Goal: Task Accomplishment & Management: Manage account settings

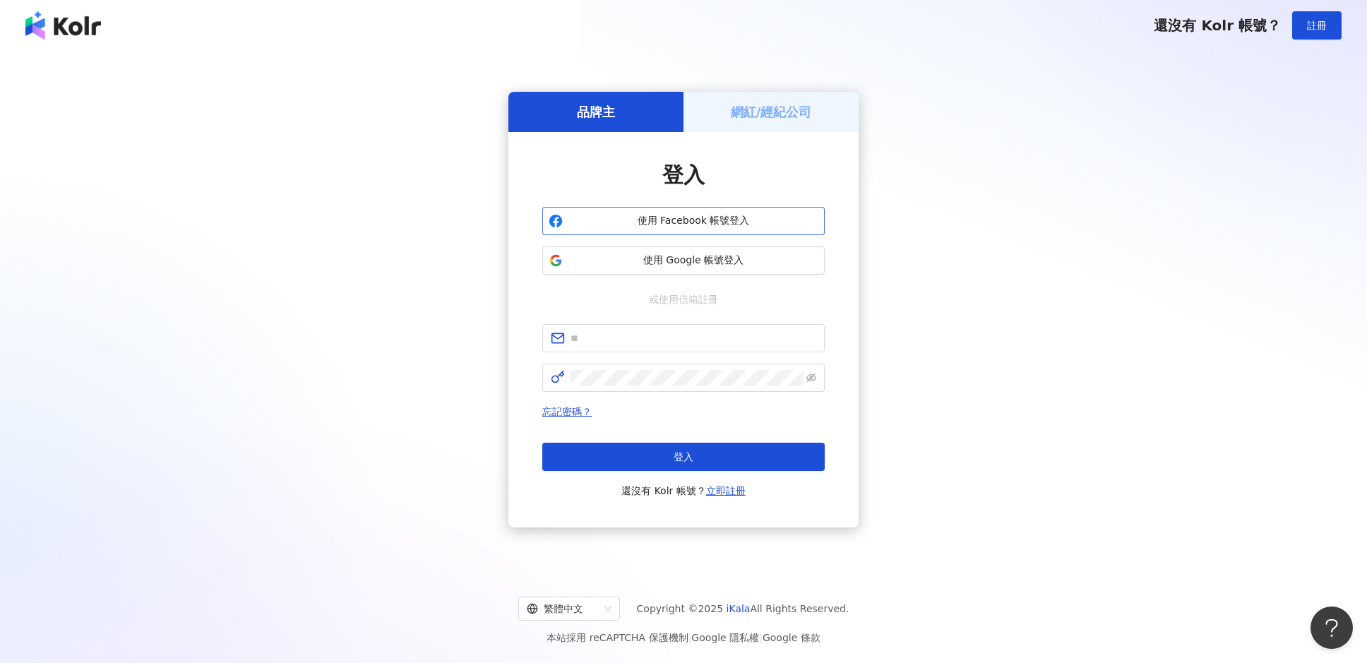
click at [672, 215] on span "使用 Facebook 帳號登入" at bounding box center [693, 221] width 250 height 14
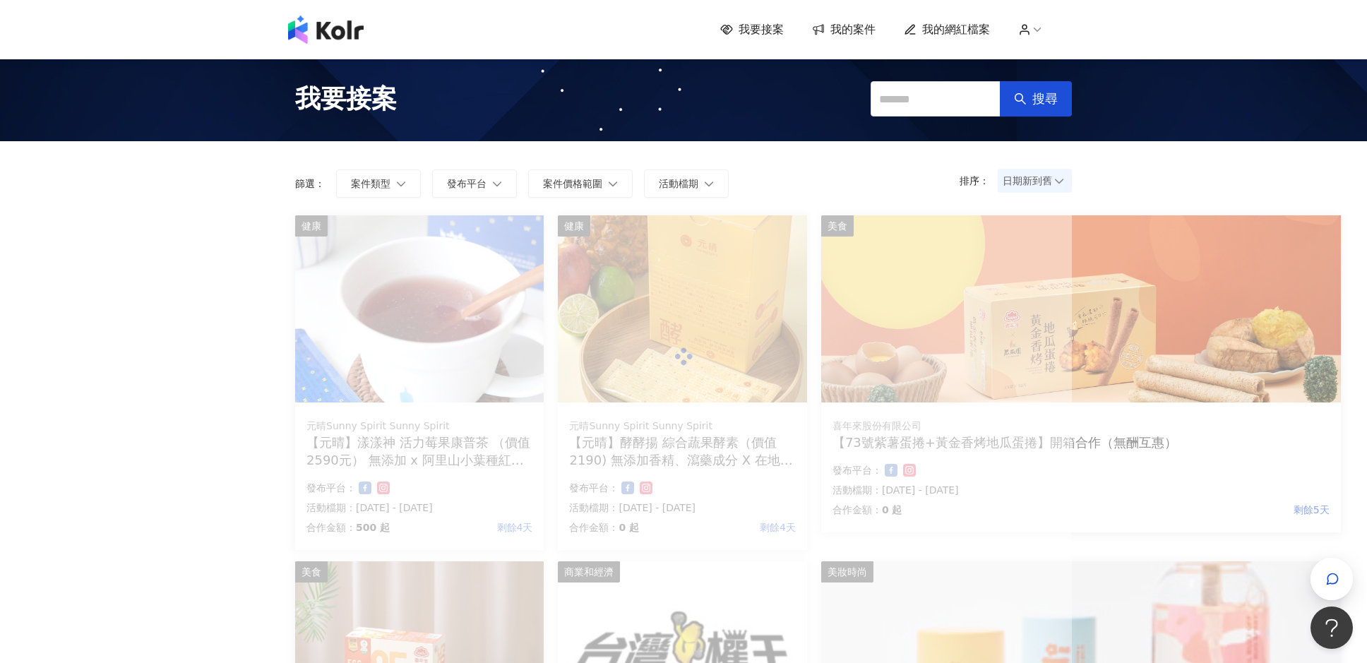
click at [842, 29] on span "我的案件" at bounding box center [852, 30] width 45 height 16
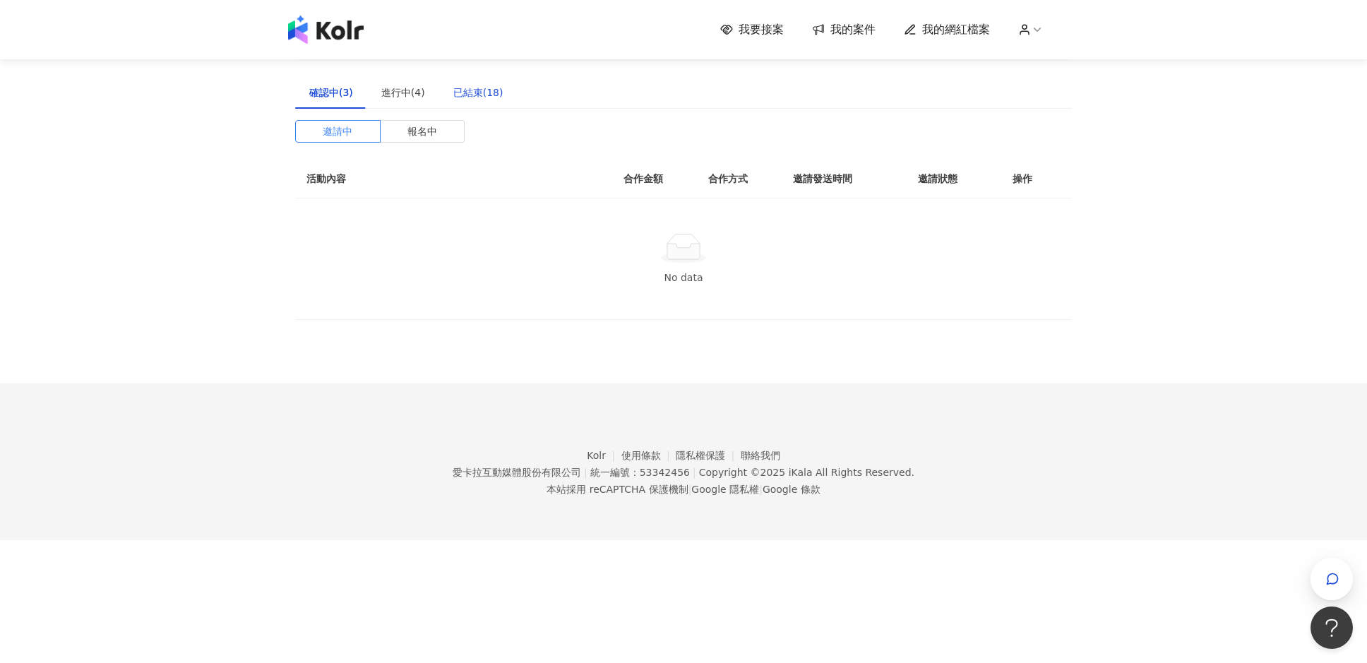
click at [486, 93] on div "已結束(18)" at bounding box center [478, 93] width 50 height 16
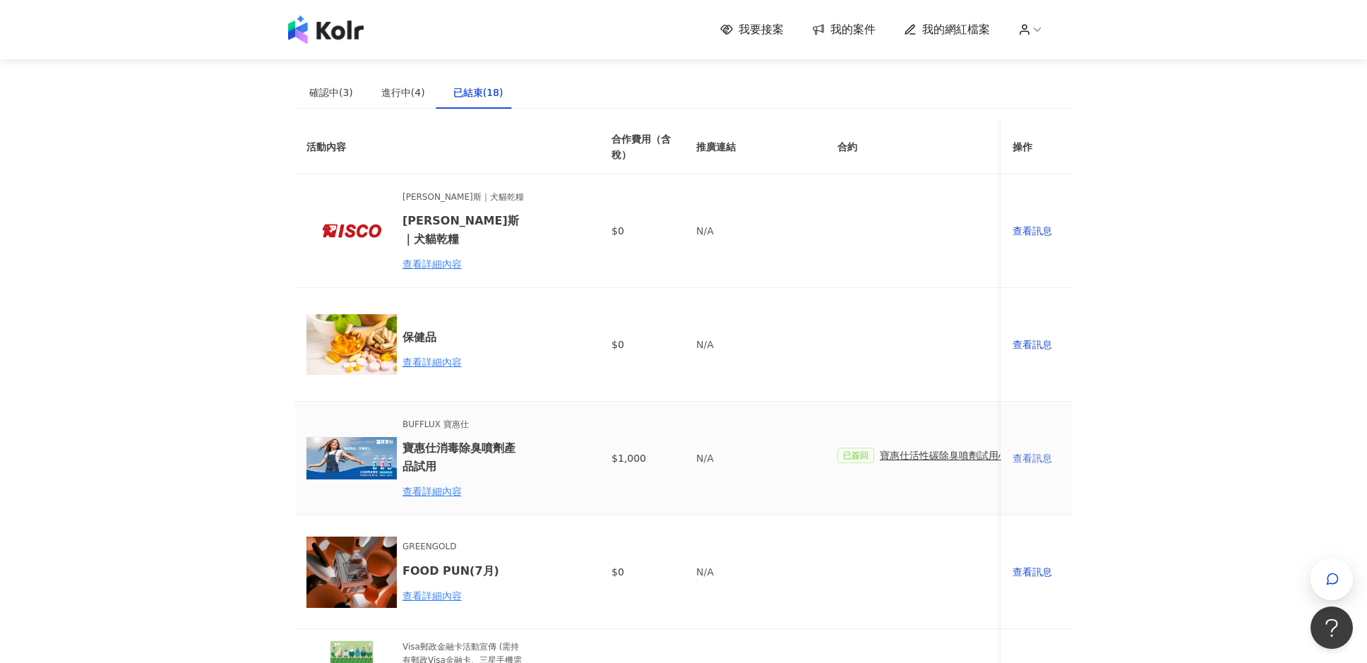
click at [1037, 458] on div "查看訊息" at bounding box center [1036, 458] width 48 height 16
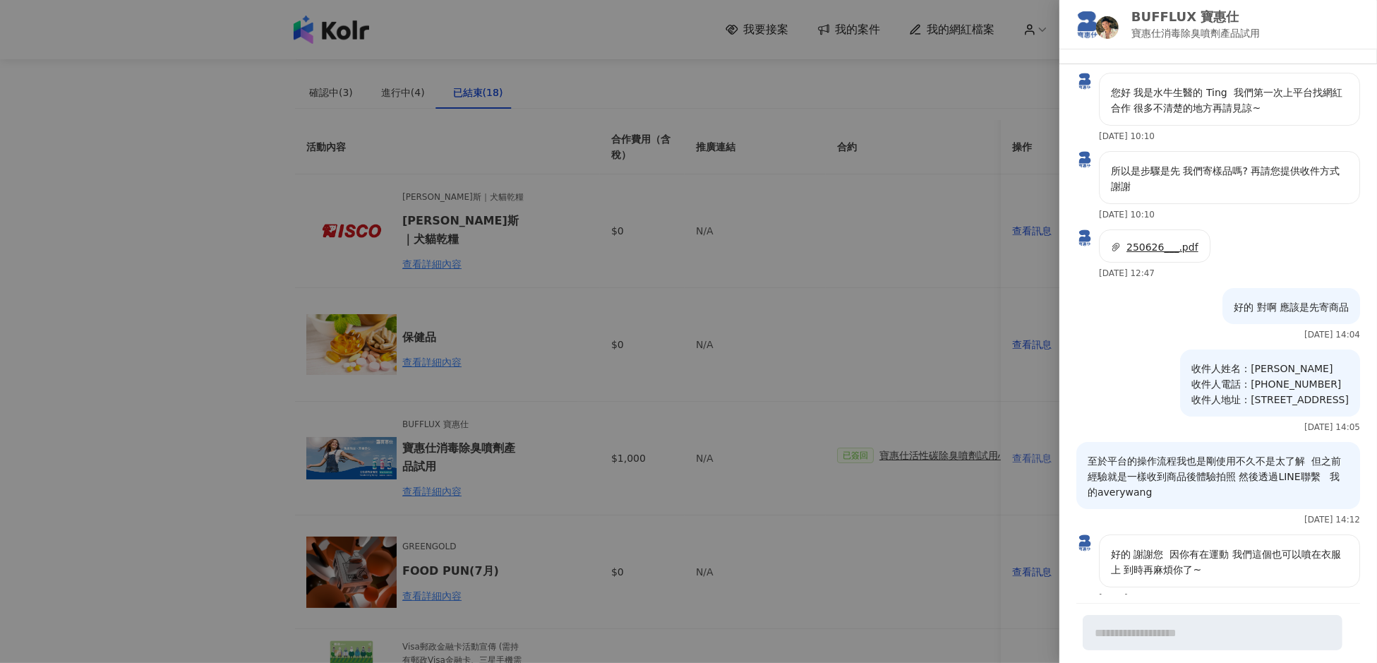
scroll to position [1010, 0]
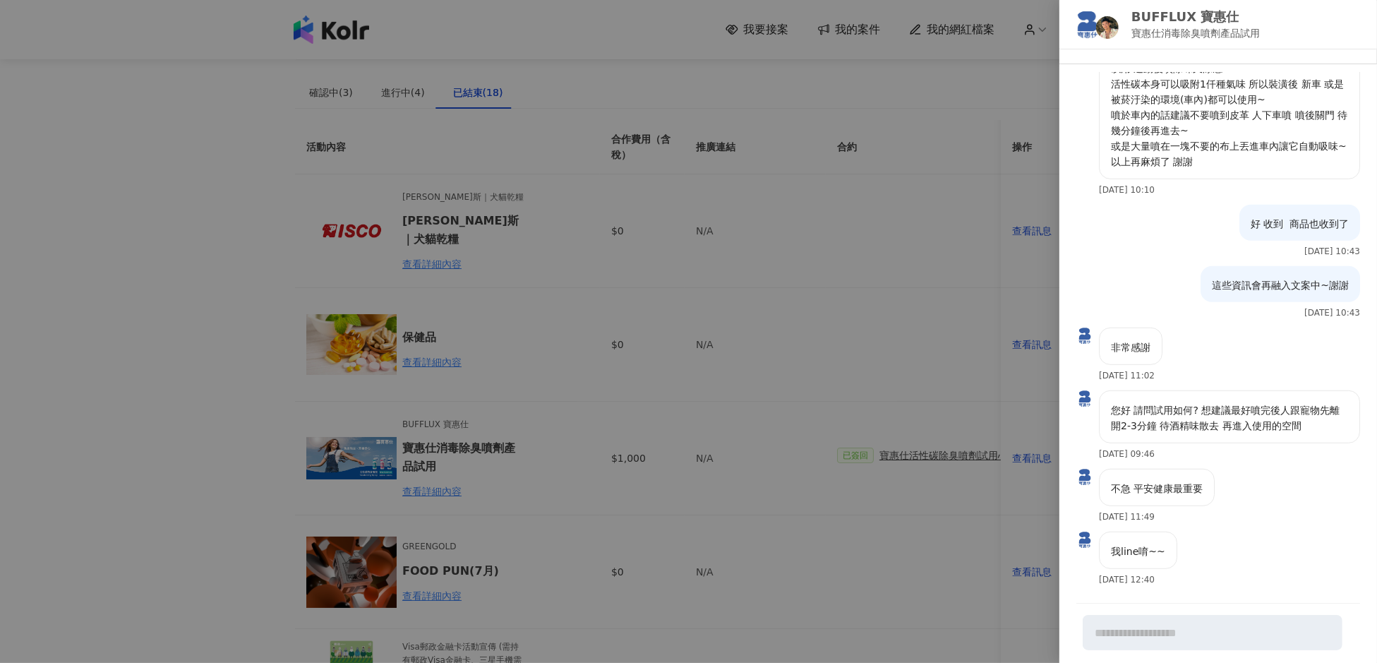
click at [730, 441] on div at bounding box center [688, 331] width 1377 height 663
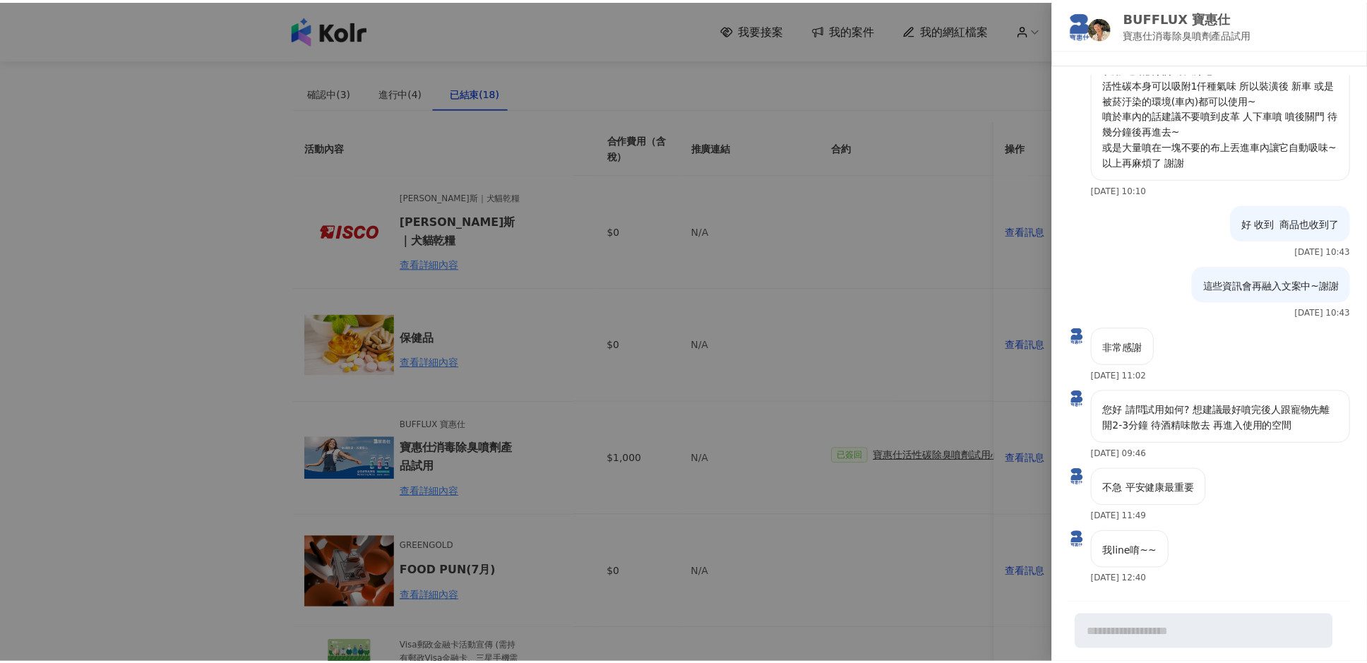
scroll to position [0, 0]
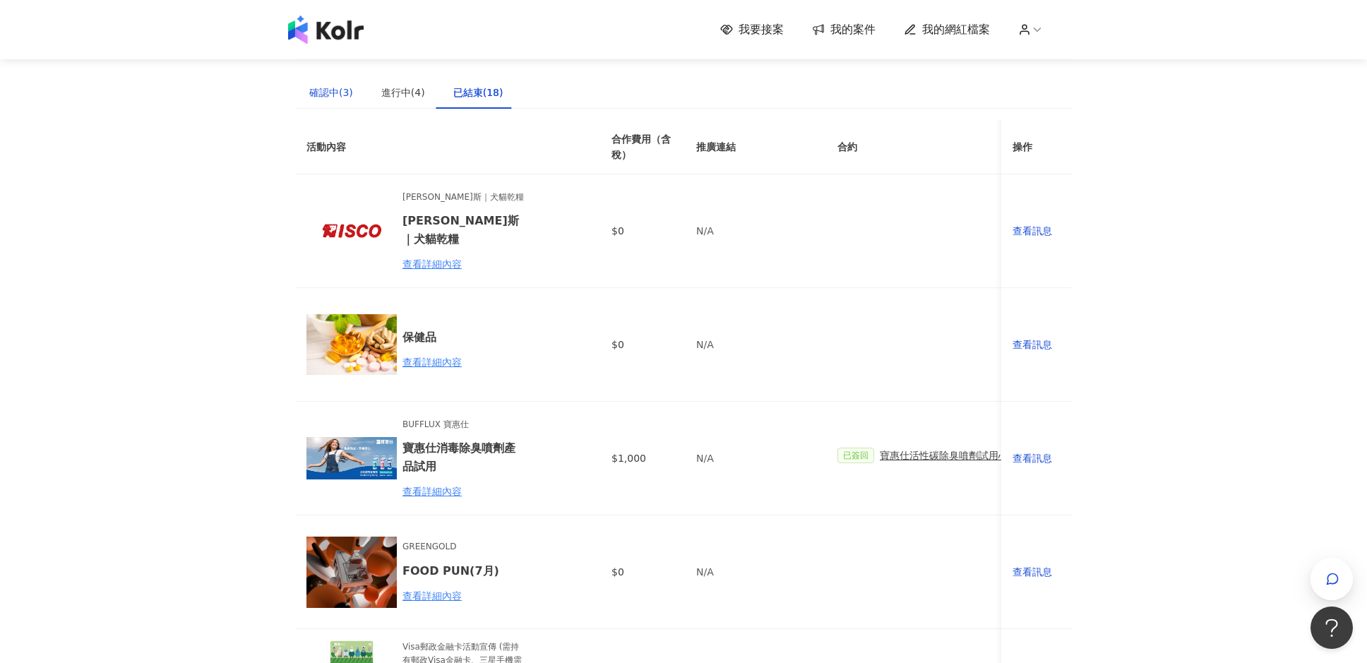
click at [323, 98] on div "確認中(3)" at bounding box center [331, 93] width 44 height 16
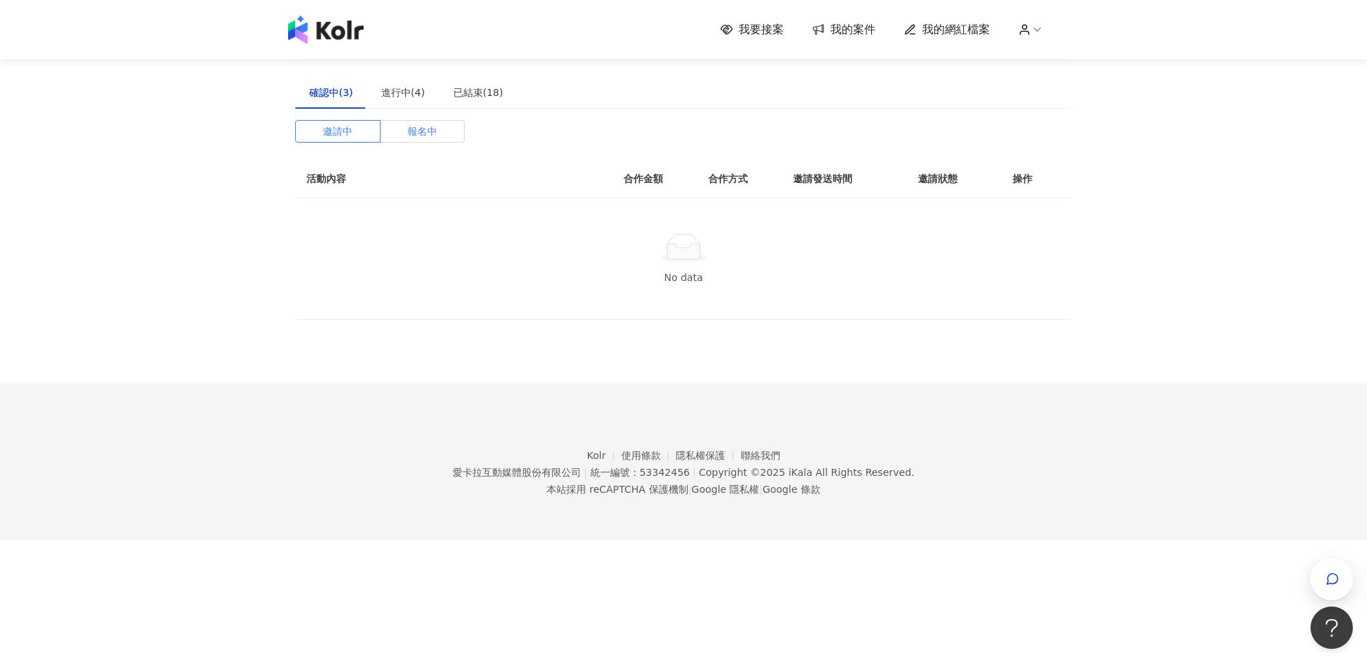
click at [436, 134] on span "報名中" at bounding box center [422, 131] width 30 height 21
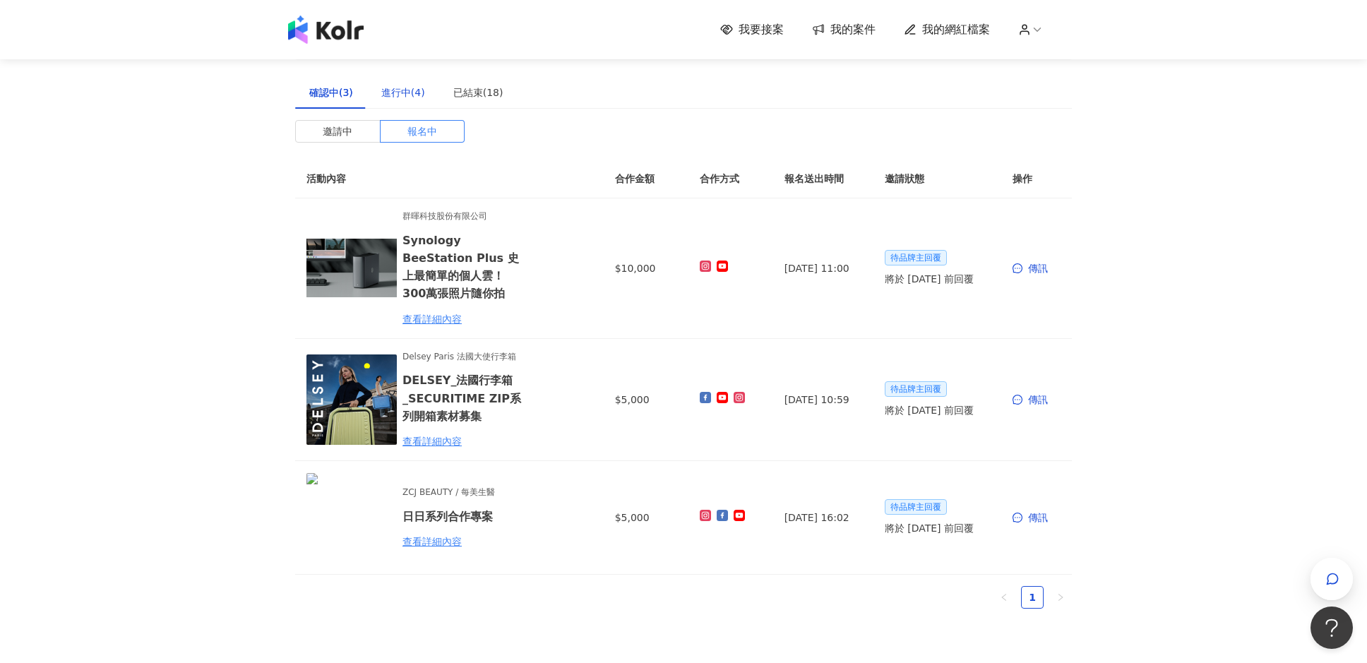
click at [407, 98] on div "進行中(4)" at bounding box center [403, 93] width 44 height 16
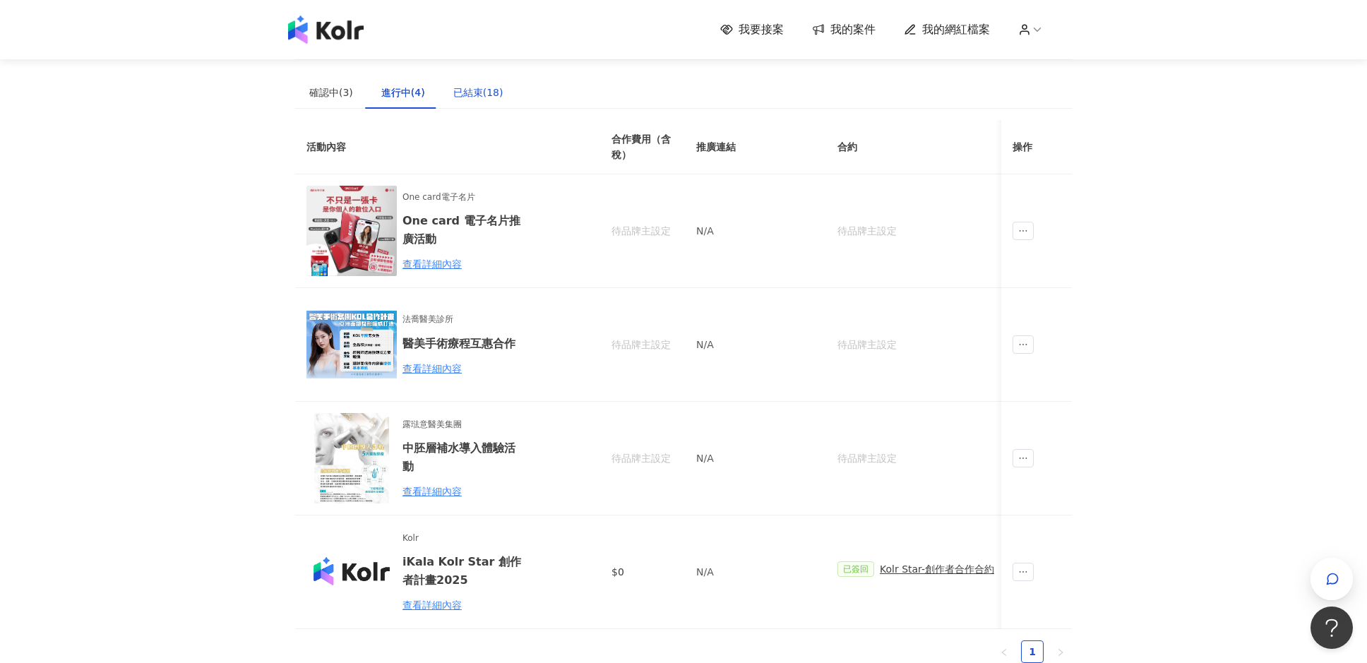
click at [460, 90] on div "已結束(18)" at bounding box center [478, 93] width 50 height 16
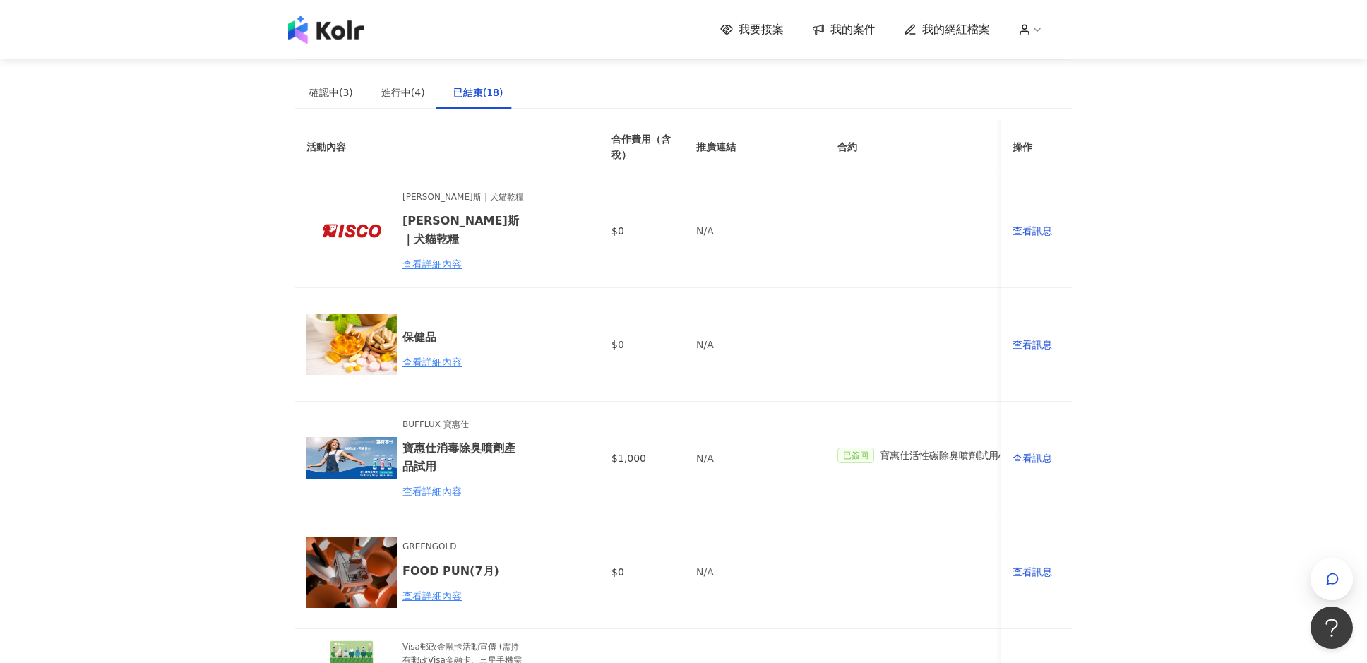
click at [1016, 35] on div "我要接案 我的案件 我的網紅檔案" at bounding box center [896, 30] width 352 height 16
click at [1031, 28] on icon at bounding box center [1024, 29] width 13 height 13
click at [1052, 81] on link "帳務資訊" at bounding box center [1072, 83] width 40 height 11
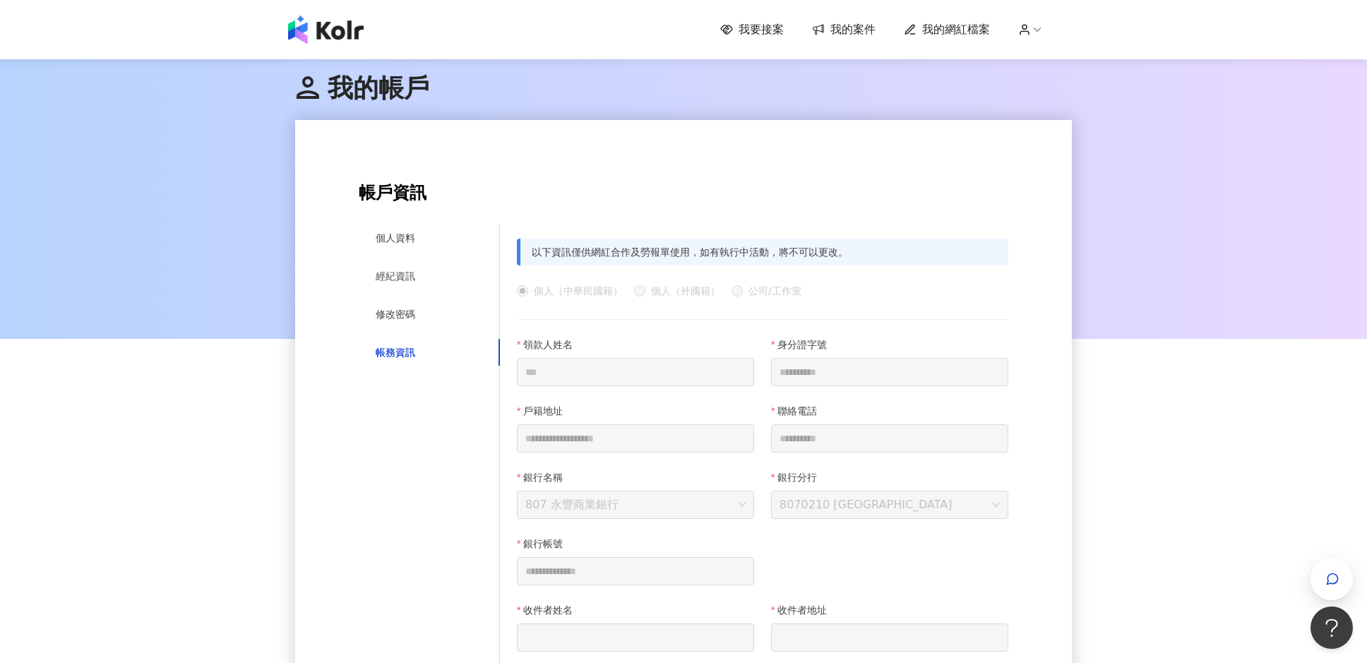
click at [764, 31] on span "我要接案" at bounding box center [761, 30] width 45 height 16
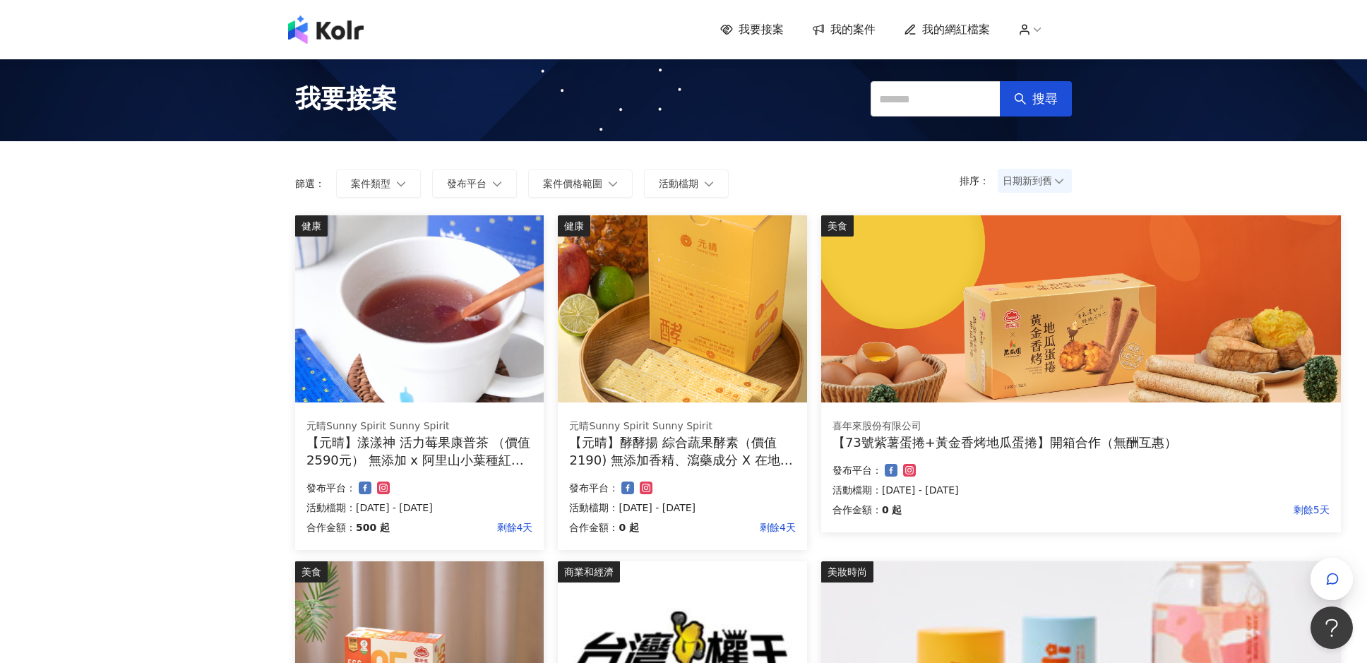
click at [1036, 177] on span "日期新到舊" at bounding box center [1035, 180] width 64 height 21
click at [1032, 183] on span "日期新到舊" at bounding box center [1035, 180] width 64 height 21
click at [1032, 254] on div "日期新到舊" at bounding box center [1035, 259] width 52 height 16
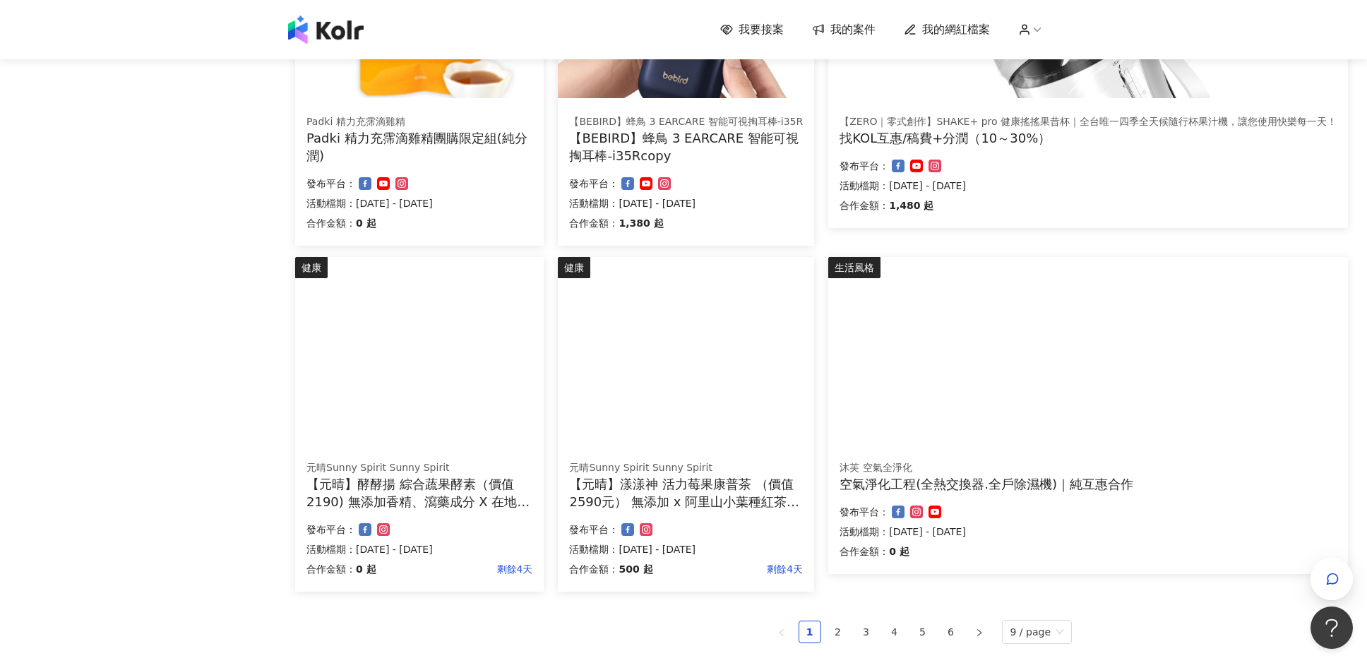
scroll to position [827, 0]
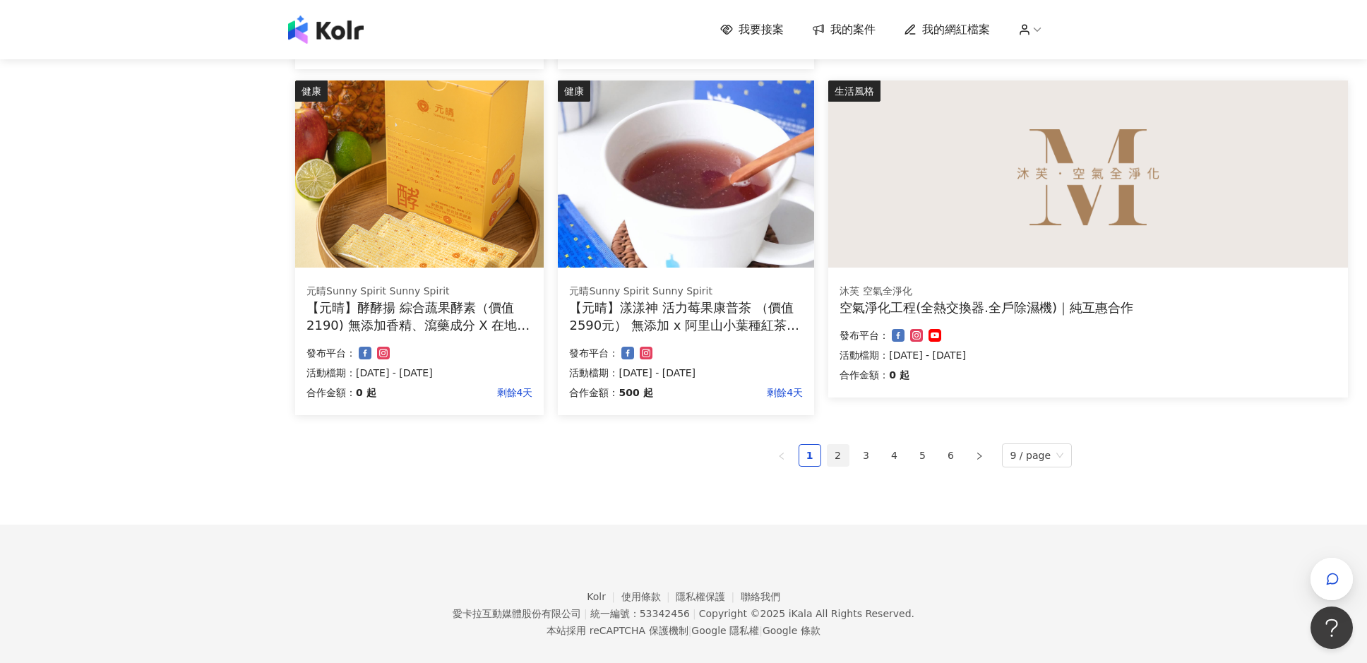
click at [845, 445] on link "2" at bounding box center [837, 455] width 21 height 21
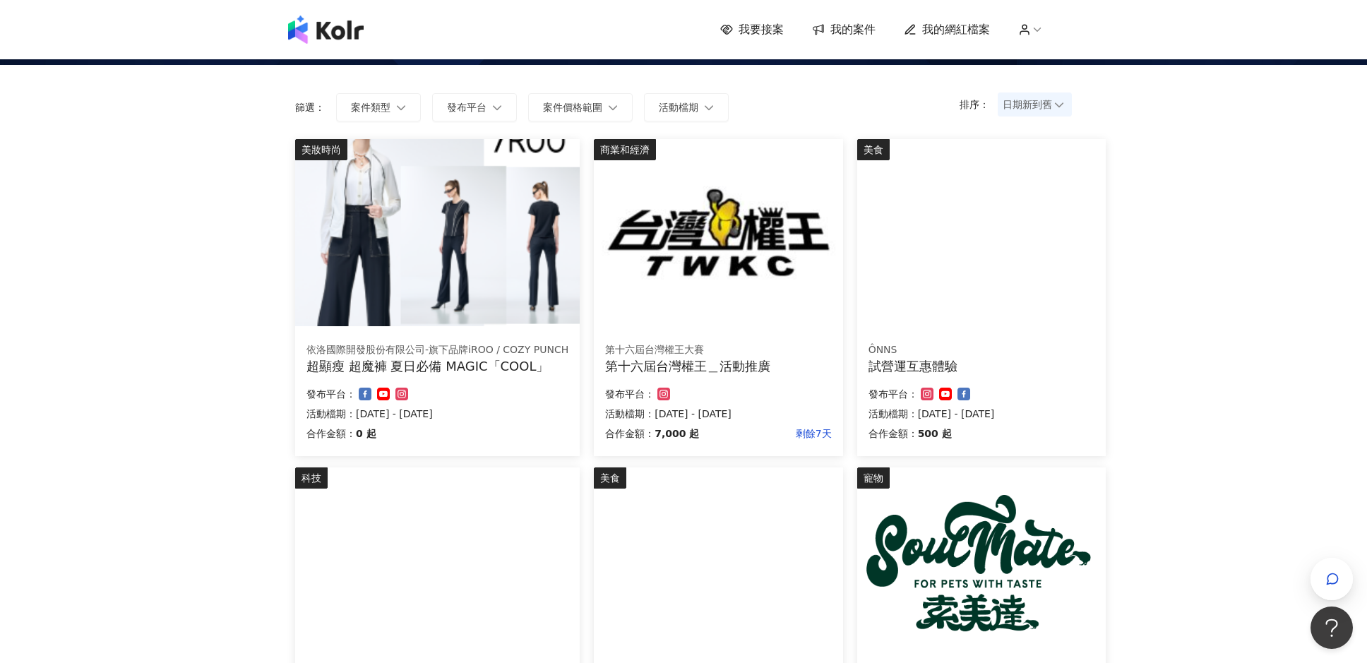
scroll to position [0, 0]
